Goal: Book appointment/travel/reservation

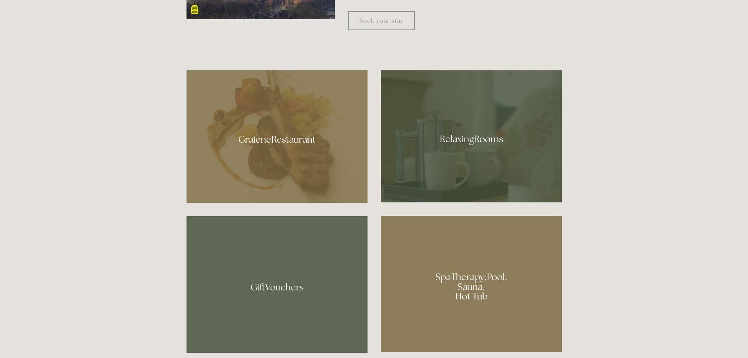
scroll to position [236, 0]
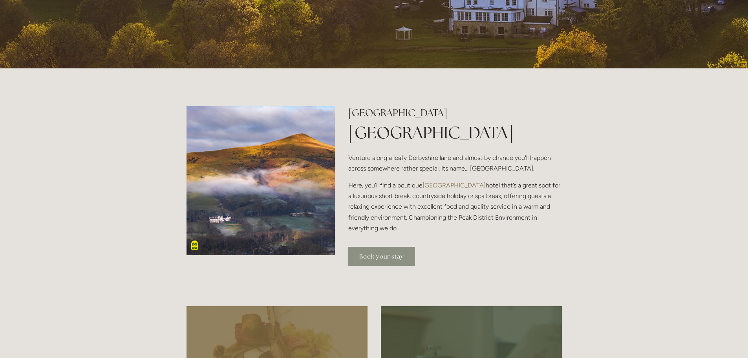
click at [378, 256] on link "Book your stay" at bounding box center [381, 256] width 67 height 19
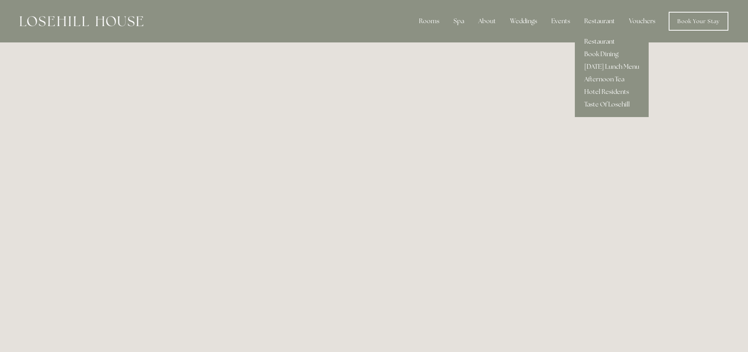
click at [596, 41] on link "Restaurant" at bounding box center [612, 41] width 74 height 13
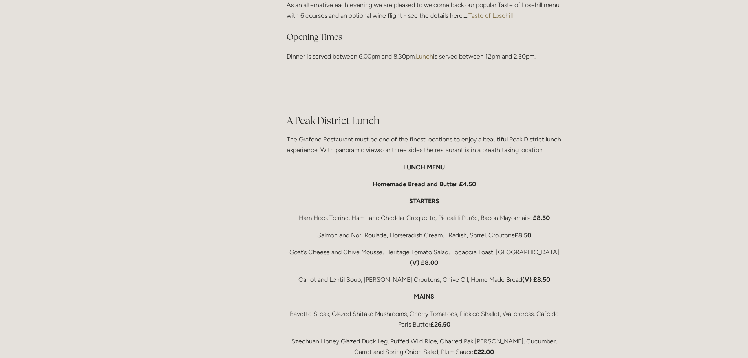
scroll to position [1139, 0]
